Goal: Information Seeking & Learning: Understand process/instructions

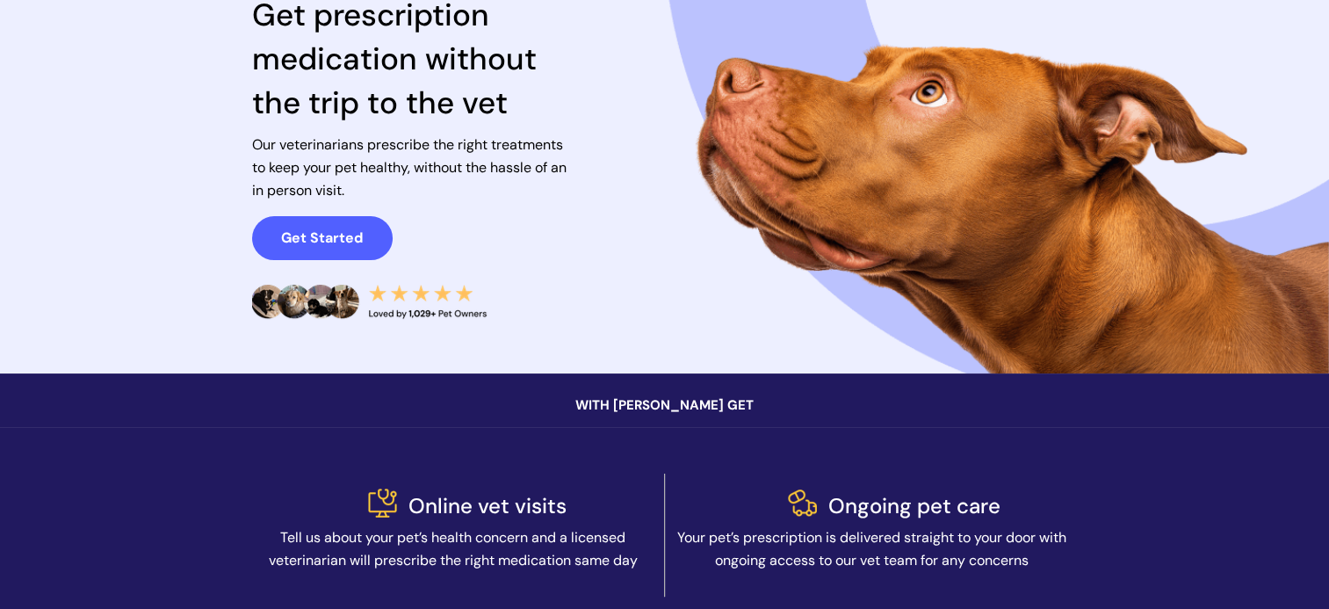
scroll to position [176, 0]
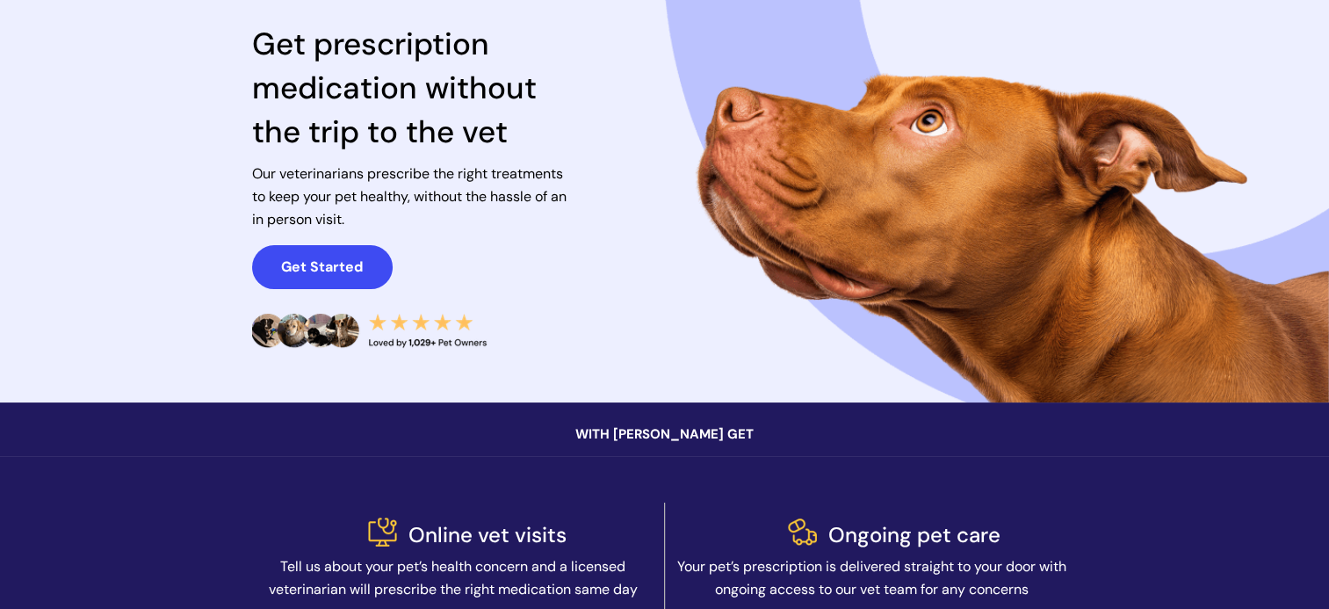
click at [341, 262] on strong "Get Started" at bounding box center [322, 266] width 82 height 18
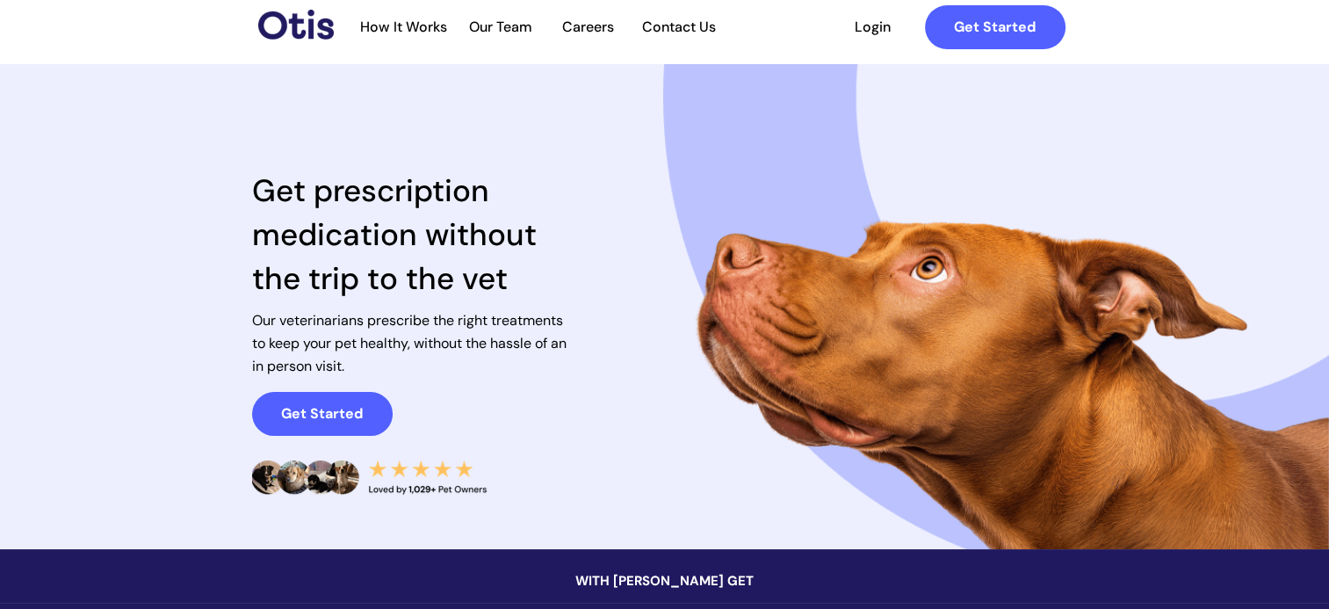
scroll to position [0, 0]
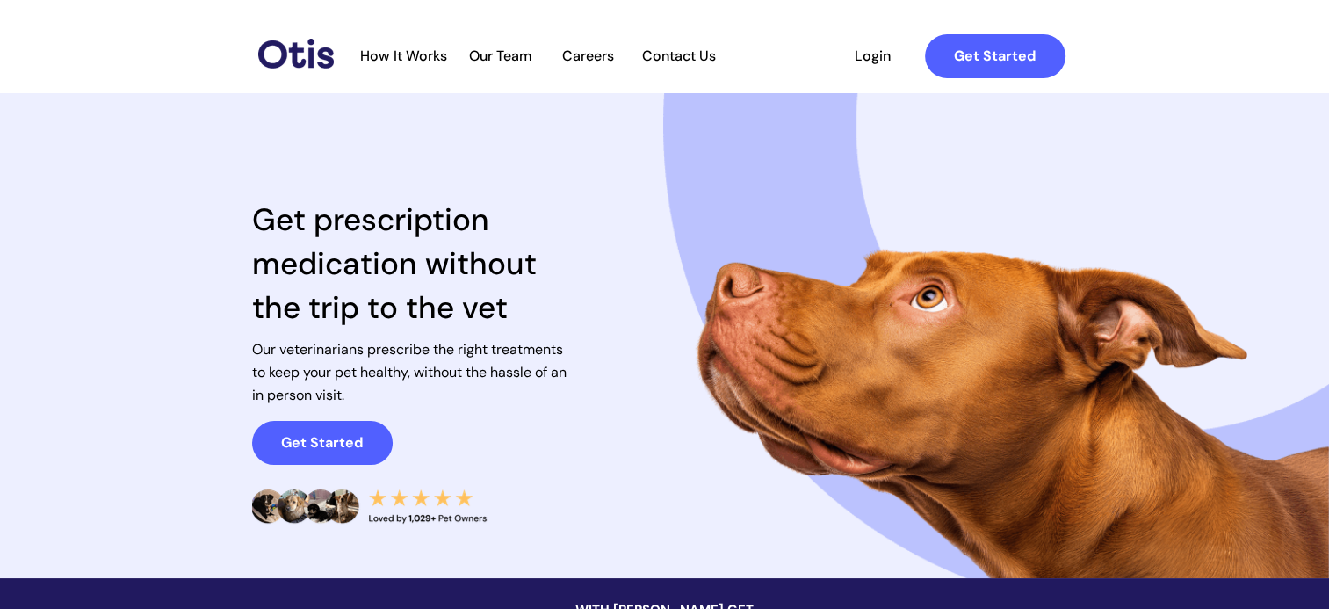
click at [397, 52] on span "How It Works" at bounding box center [403, 55] width 105 height 17
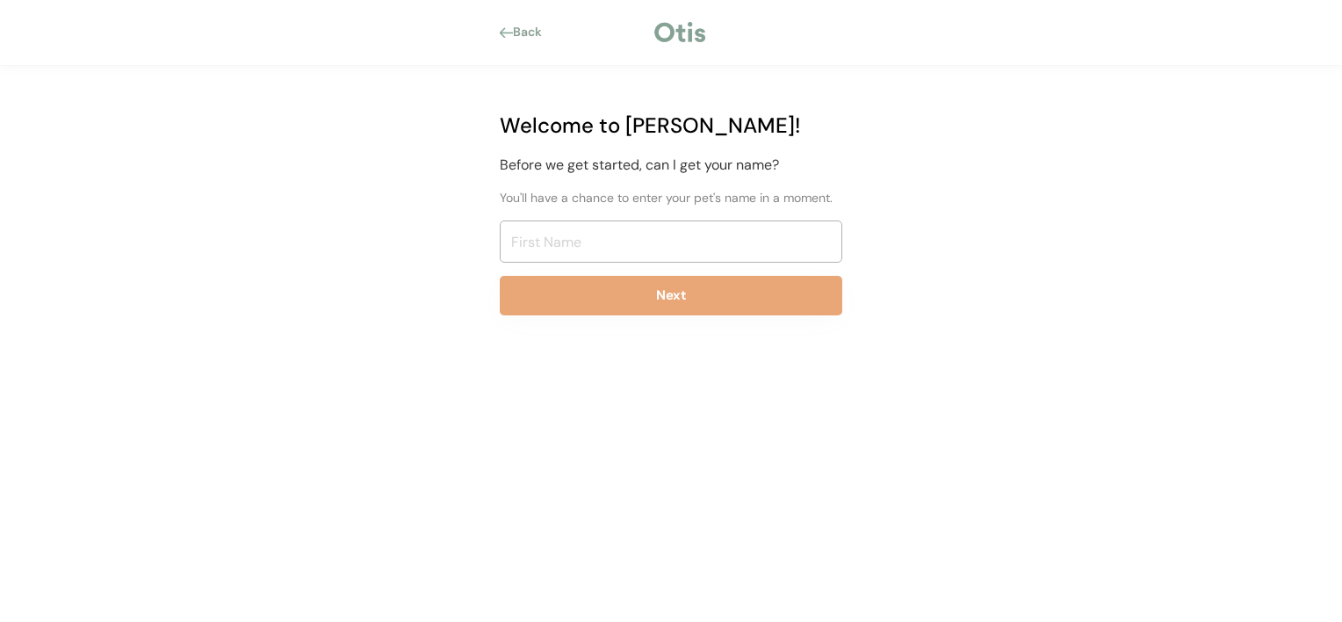
click at [519, 25] on div "Back" at bounding box center [533, 33] width 40 height 18
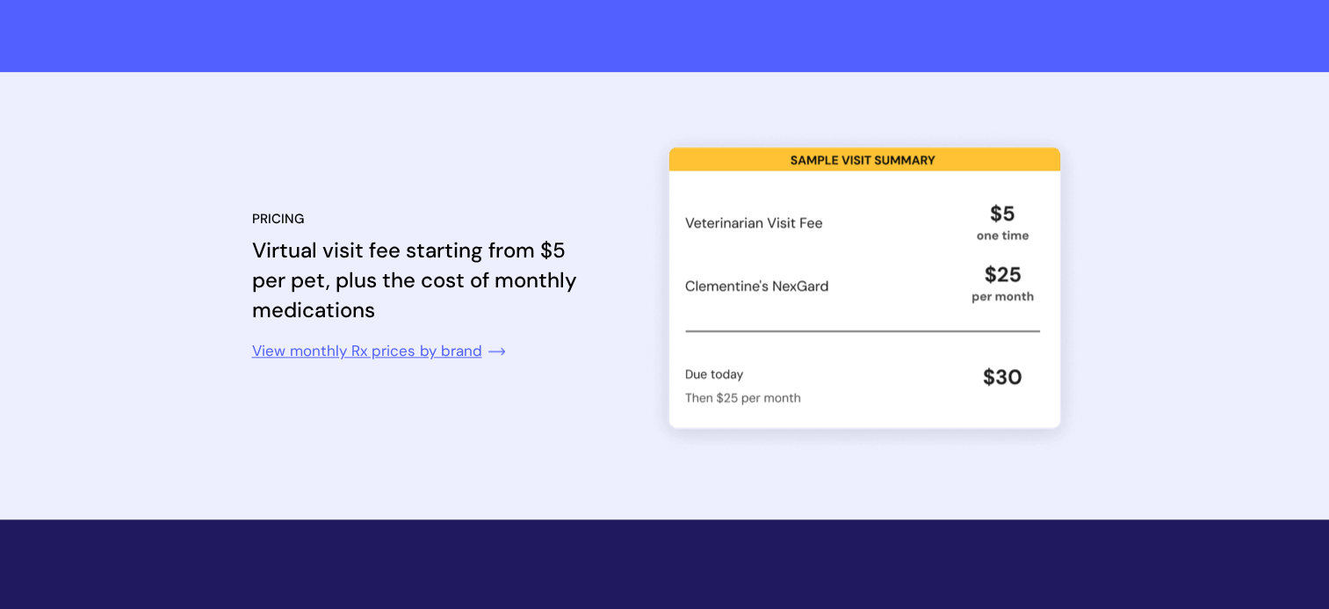
scroll to position [1959, 0]
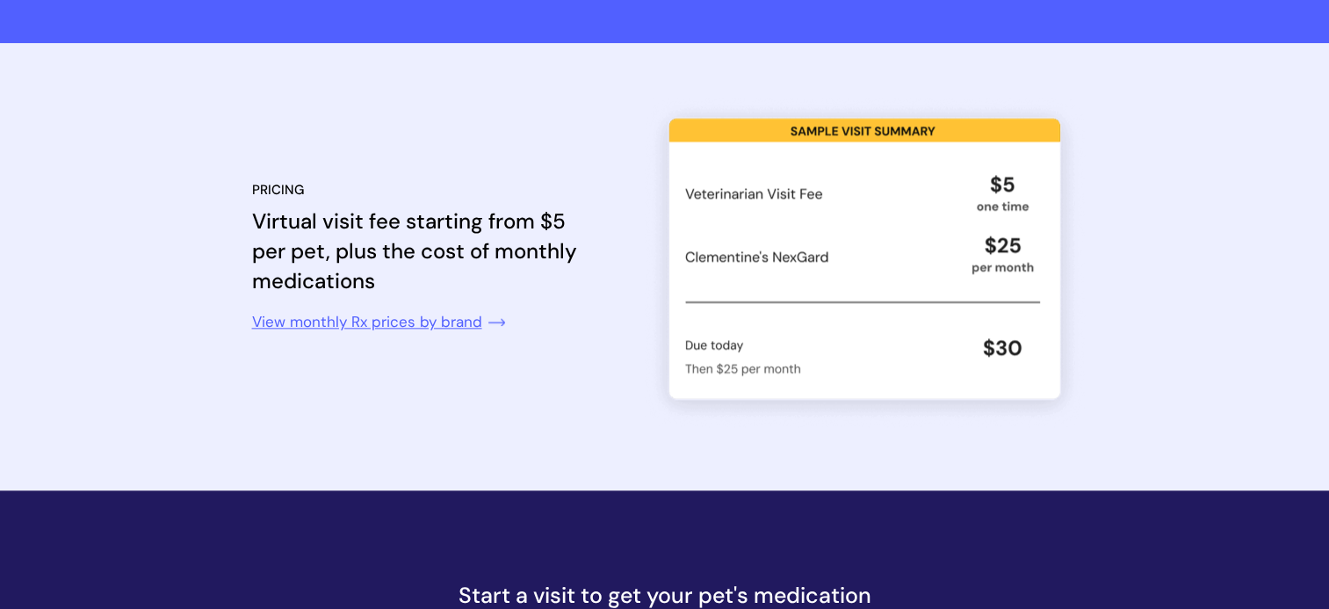
click at [460, 319] on link at bounding box center [391, 320] width 278 height 49
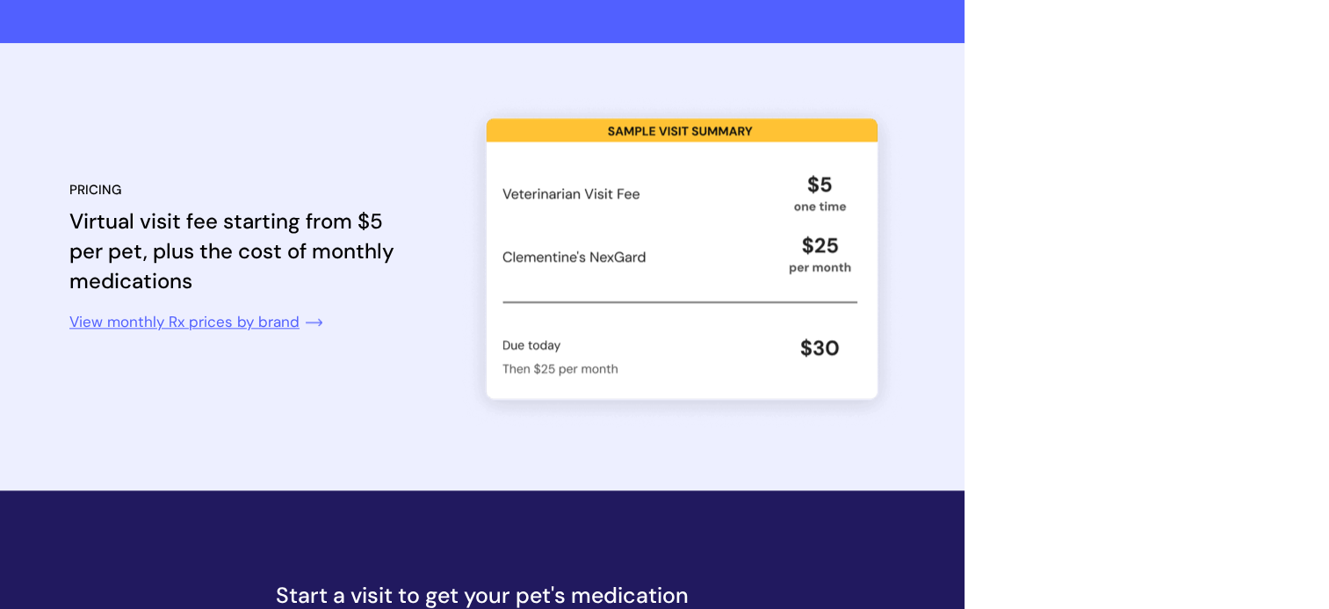
scroll to position [61, 0]
